Goal: Find specific page/section: Find specific page/section

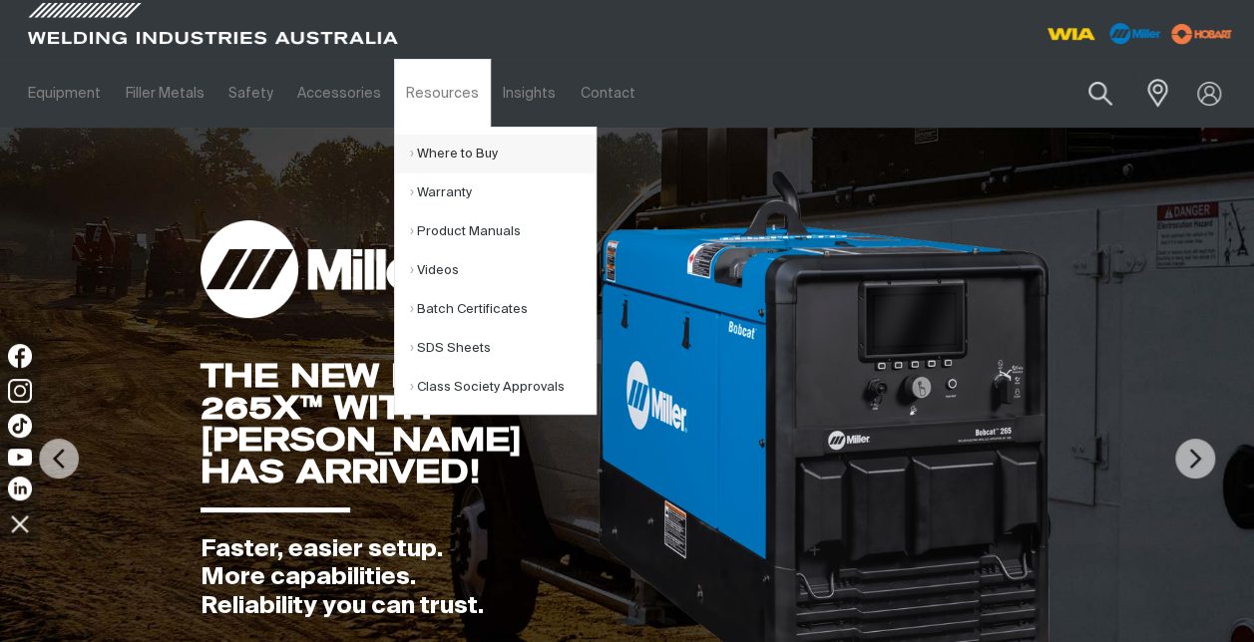
click at [424, 158] on link "Where to Buy" at bounding box center [502, 154] width 185 height 39
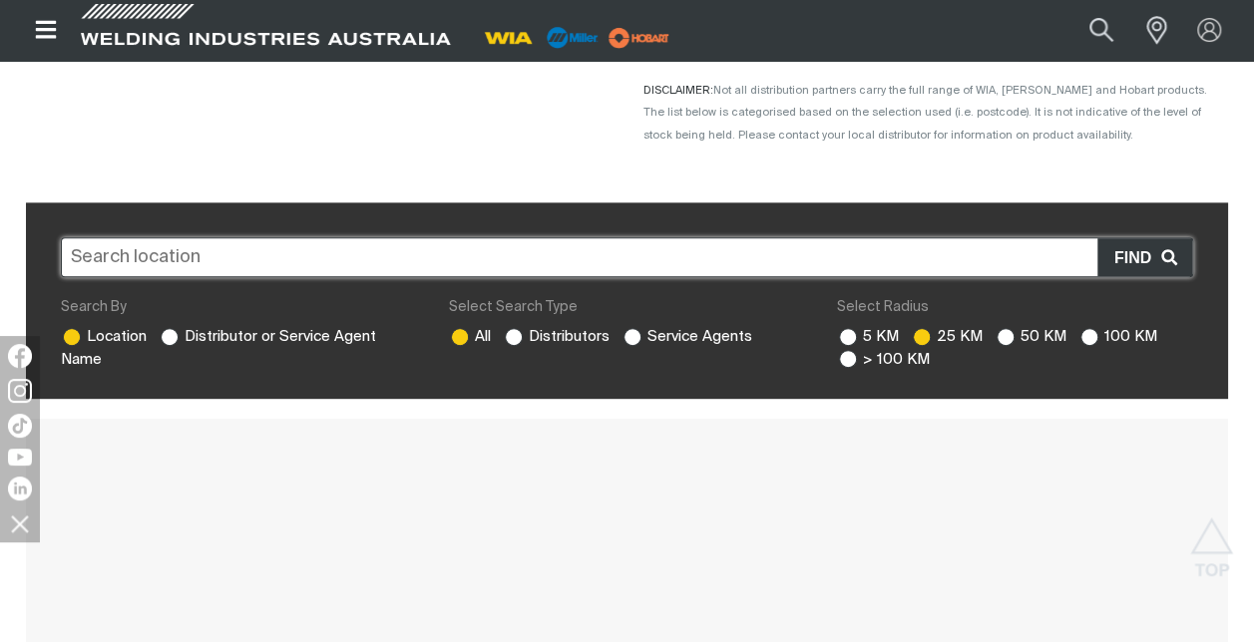
scroll to position [335, 0]
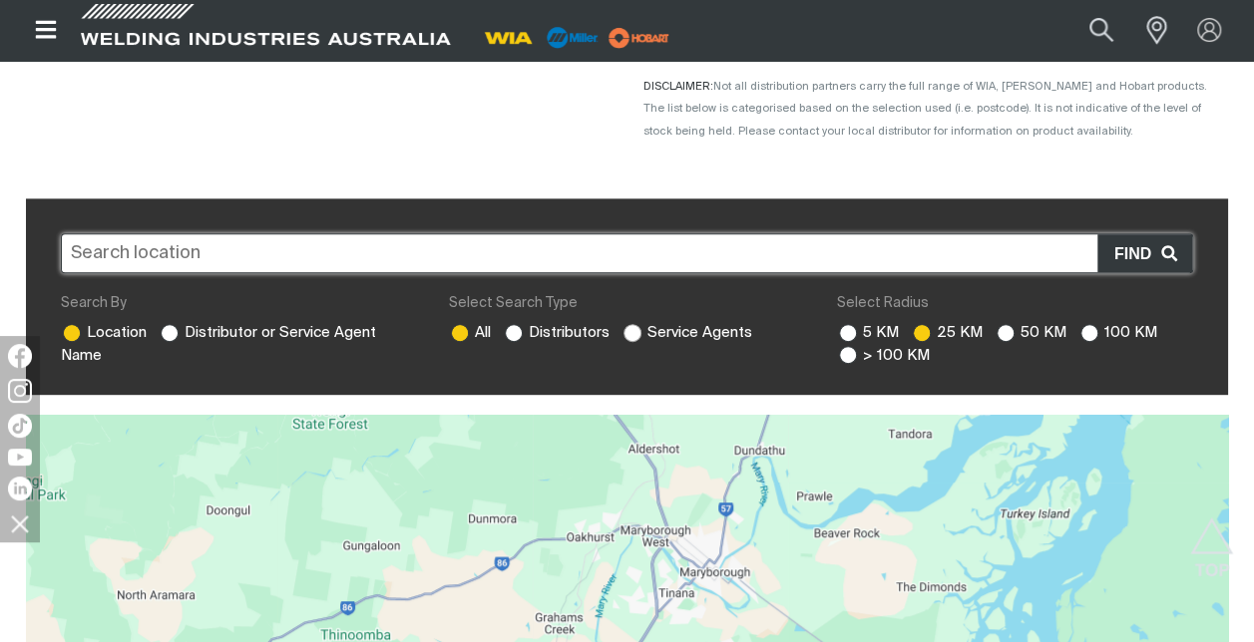
click at [634, 335] on ins at bounding box center [632, 333] width 18 height 18
click at [634, 335] on input "Service Agents" at bounding box center [629, 330] width 13 height 13
radio input "true"
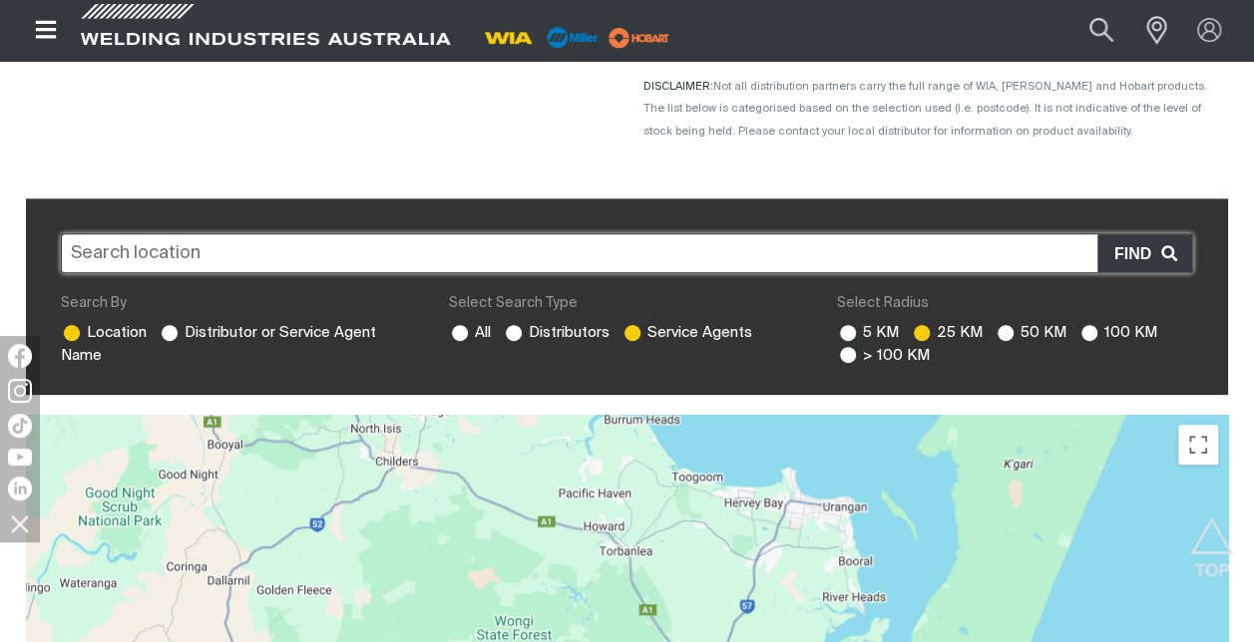
click at [181, 259] on input "text" at bounding box center [627, 253] width 1132 height 40
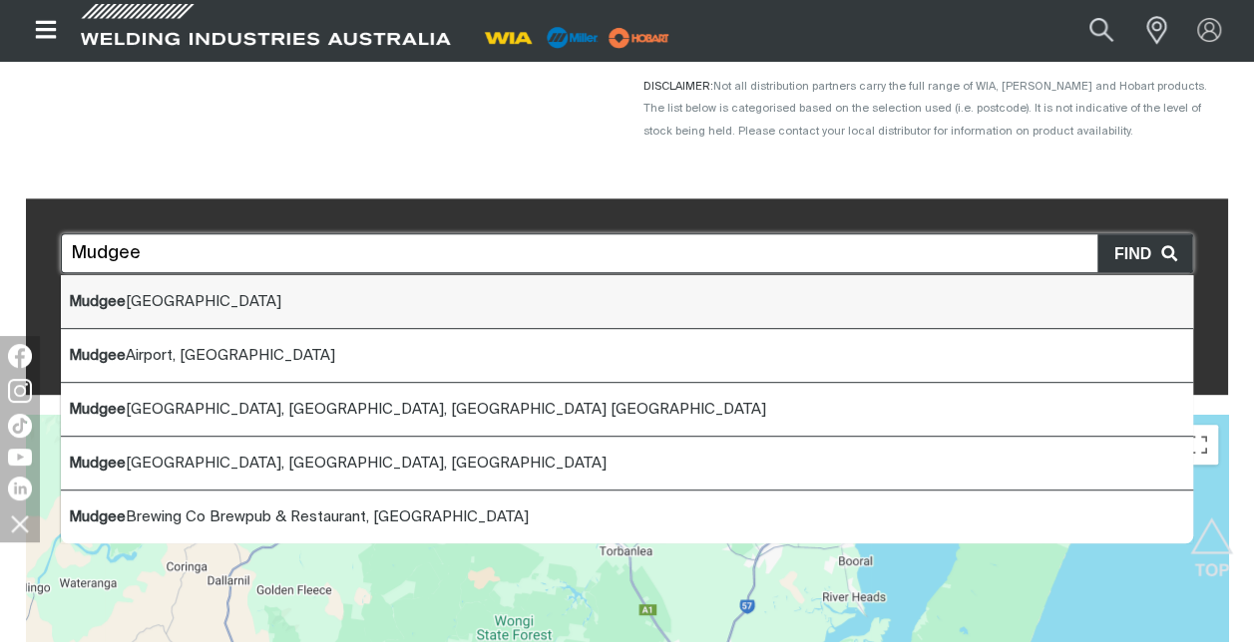
click at [82, 297] on b "Mudgee" at bounding box center [97, 301] width 57 height 15
type input "Mudgee [GEOGRAPHIC_DATA]"
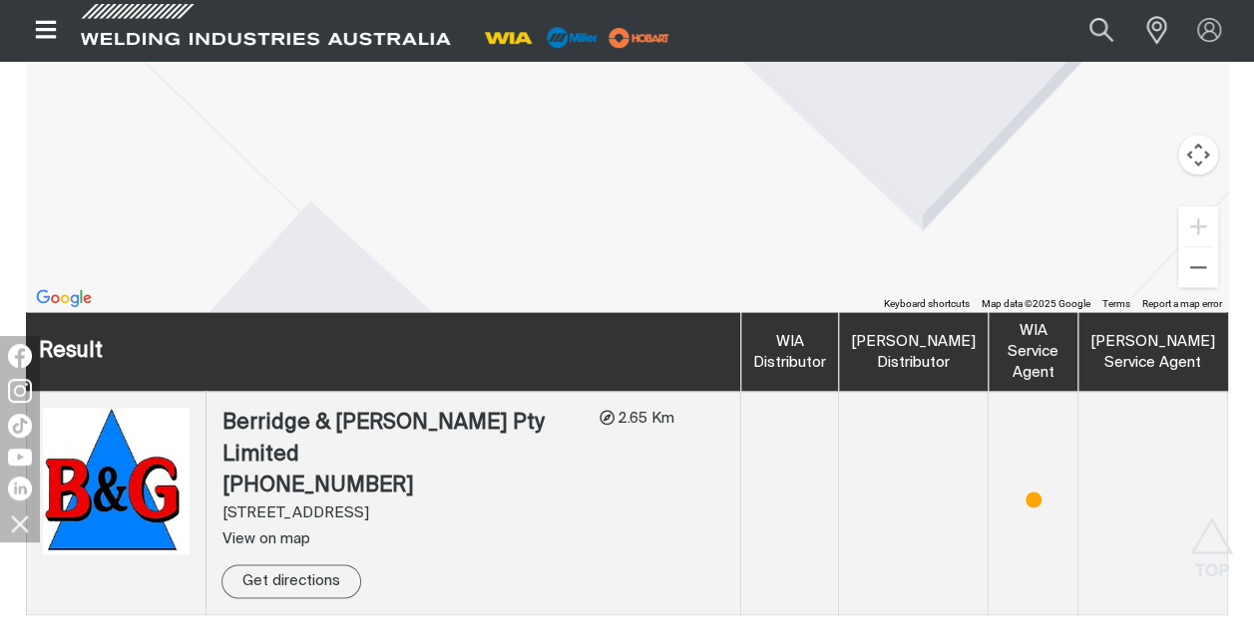
scroll to position [1049, 0]
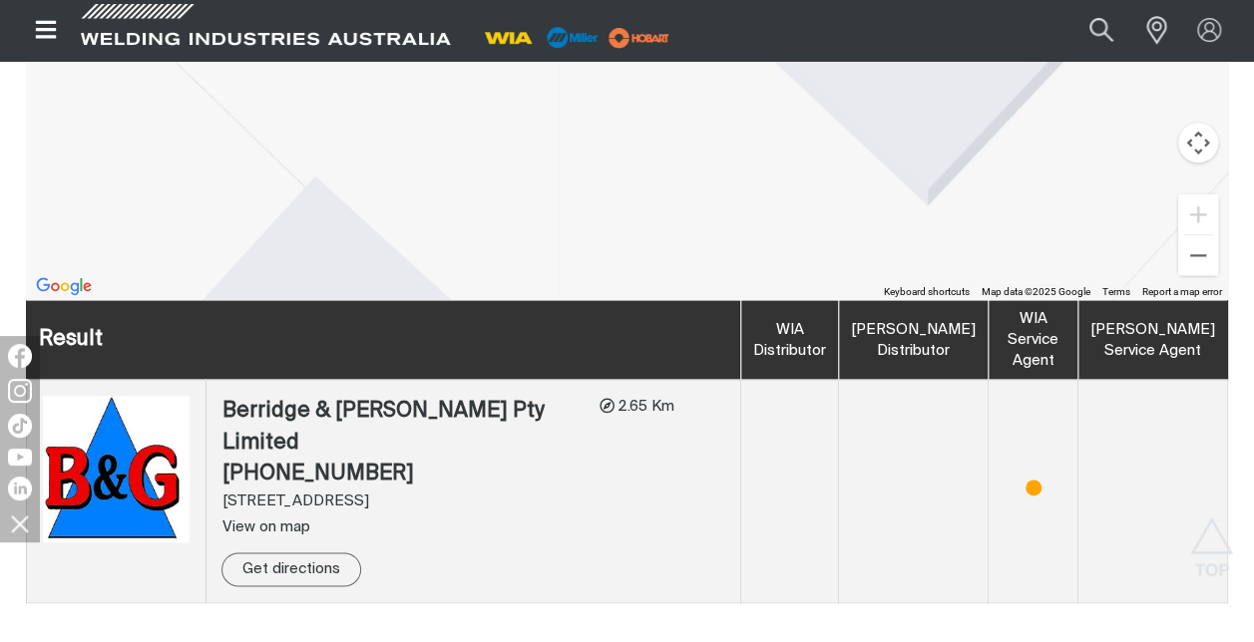
drag, startPoint x: 509, startPoint y: 134, endPoint x: 498, endPoint y: 253, distance: 120.2
